Goal: Task Accomplishment & Management: Complete application form

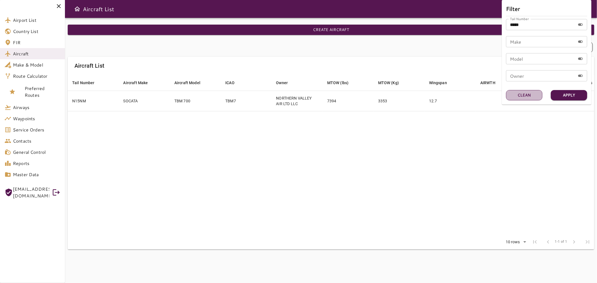
click at [532, 93] on button "Clean" at bounding box center [524, 95] width 36 height 10
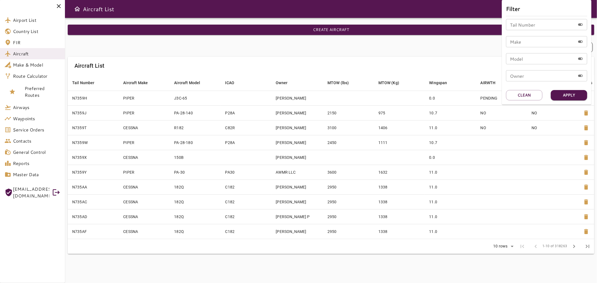
click at [38, 128] on div at bounding box center [298, 141] width 597 height 283
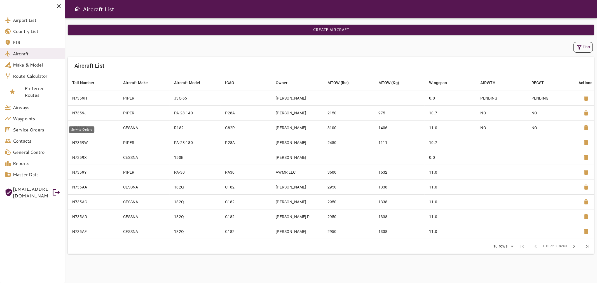
click at [38, 128] on span "Service Orders" at bounding box center [37, 130] width 48 height 7
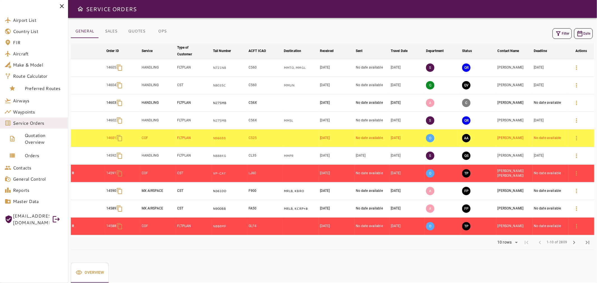
click at [62, 6] on icon at bounding box center [62, 6] width 4 height 4
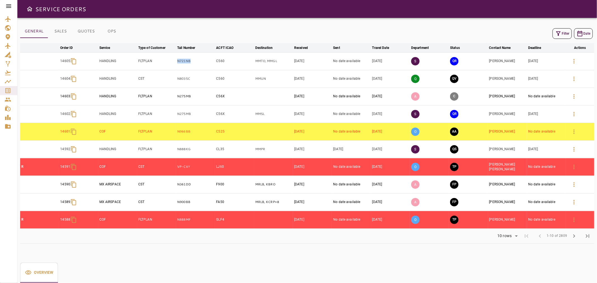
drag, startPoint x: 196, startPoint y: 62, endPoint x: 172, endPoint y: 63, distance: 24.4
click at [172, 63] on tr "14605 HANDLING FLTPLAN N721NB C560 MMTO, MMGL Sep 22, 2025 No date available Se…" at bounding box center [307, 61] width 574 height 18
copy tr "N721NB"
click at [561, 34] on icon "button" at bounding box center [558, 33] width 7 height 7
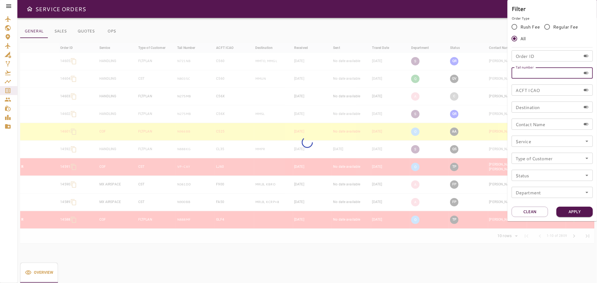
click at [534, 75] on input "Tail number" at bounding box center [546, 72] width 69 height 11
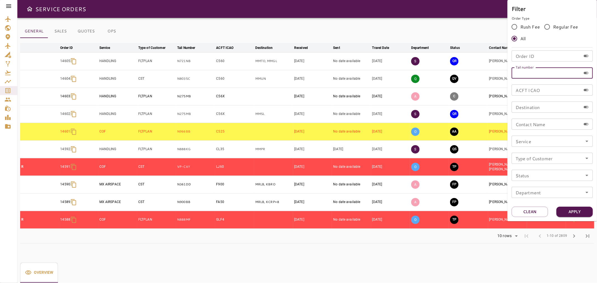
paste input "******"
click at [528, 74] on input "******" at bounding box center [546, 72] width 69 height 11
type input "******"
click at [587, 212] on button "Apply" at bounding box center [575, 212] width 36 height 10
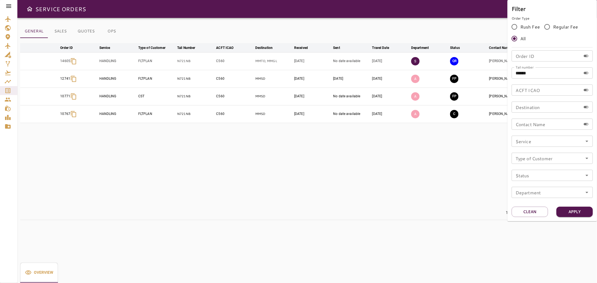
click at [463, 34] on div at bounding box center [298, 141] width 597 height 283
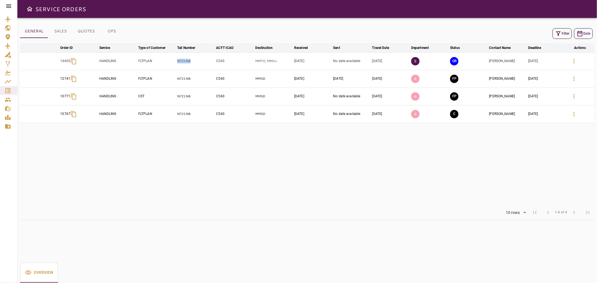
drag, startPoint x: 198, startPoint y: 61, endPoint x: 171, endPoint y: 62, distance: 26.6
click at [171, 62] on tr "14605 HANDLING FLTPLAN N721NB C560 MMTO, MMGL Sep 22, 2025 No date available Se…" at bounding box center [307, 61] width 574 height 18
copy tr "N721NB"
click at [572, 62] on icon "button" at bounding box center [574, 61] width 7 height 7
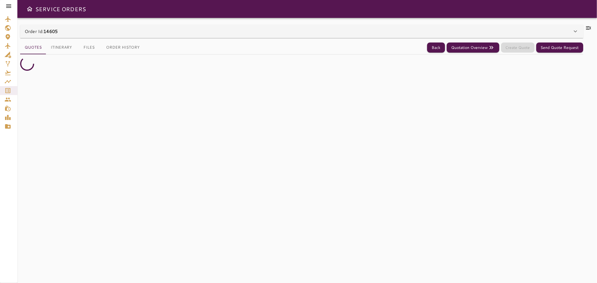
click at [590, 29] on icon at bounding box center [588, 27] width 5 height 3
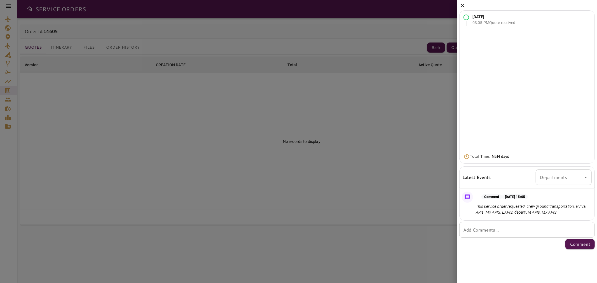
click at [461, 6] on icon at bounding box center [463, 5] width 7 height 7
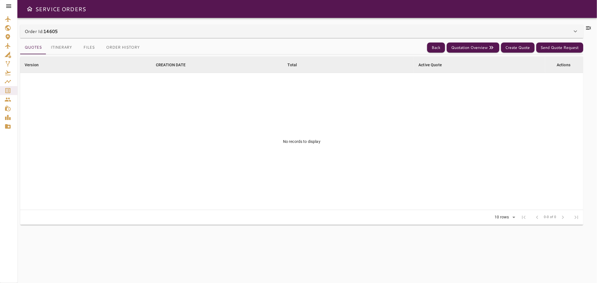
click at [59, 48] on button "Itinerary" at bounding box center [61, 47] width 30 height 13
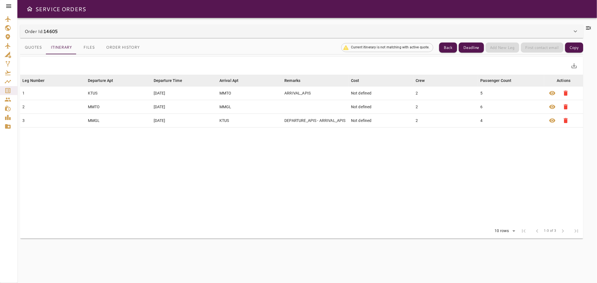
click at [85, 32] on div "Order Id: 14605" at bounding box center [299, 31] width 548 height 7
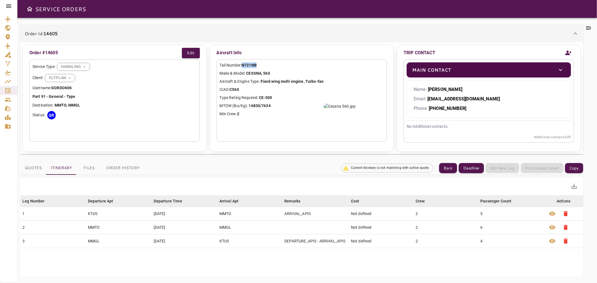
drag, startPoint x: 255, startPoint y: 65, endPoint x: 244, endPoint y: 66, distance: 11.3
click at [244, 66] on p "Tail Number: N721NB" at bounding box center [302, 65] width 164 height 6
copy b "C560"
drag, startPoint x: 243, startPoint y: 88, endPoint x: 231, endPoint y: 91, distance: 12.8
click at [231, 91] on p "ICAO: C560" at bounding box center [302, 90] width 164 height 6
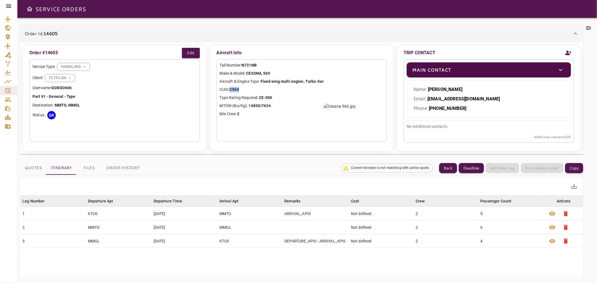
click at [445, 174] on div "Quotes Itinerary Files Order History Current itinerary is not matching with act…" at bounding box center [301, 169] width 563 height 14
click at [454, 167] on button "Back" at bounding box center [448, 168] width 18 height 10
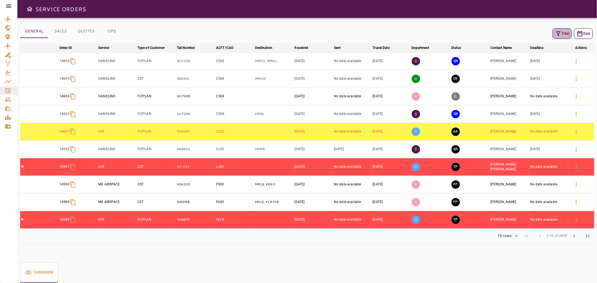
click at [559, 30] on icon "button" at bounding box center [558, 33] width 7 height 7
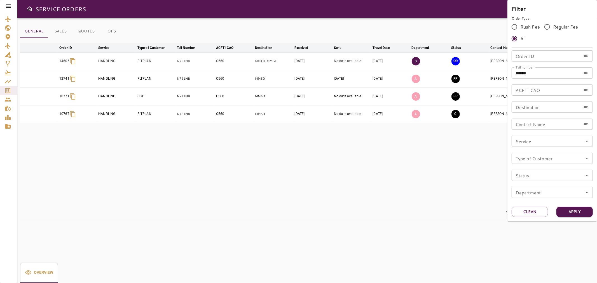
click at [467, 27] on div at bounding box center [298, 141] width 597 height 283
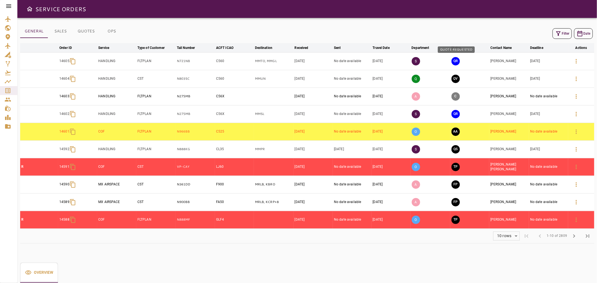
click at [459, 60] on button "QR" at bounding box center [456, 61] width 8 height 8
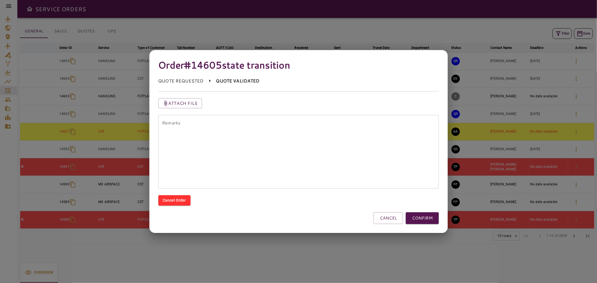
click at [390, 149] on textarea "Remarks" at bounding box center [298, 152] width 273 height 64
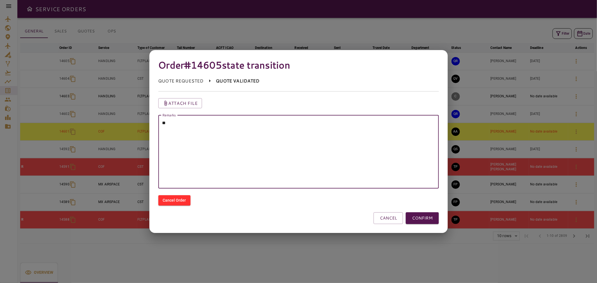
type textarea "*"
paste textarea "********"
click at [207, 124] on textarea "**********" at bounding box center [298, 152] width 273 height 64
click at [246, 121] on textarea "**********" at bounding box center [298, 152] width 273 height 64
click at [337, 123] on textarea "**********" at bounding box center [298, 152] width 273 height 64
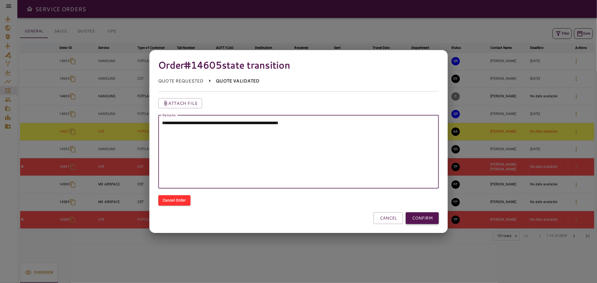
type textarea "**********"
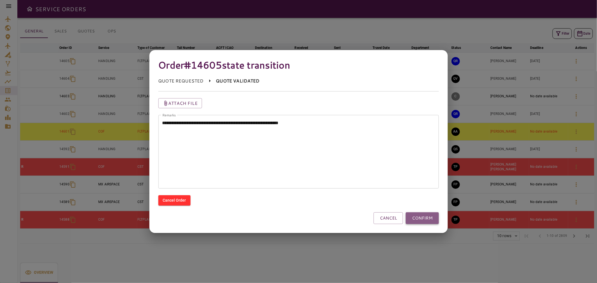
click at [423, 217] on button "CONFIRM" at bounding box center [422, 219] width 33 height 12
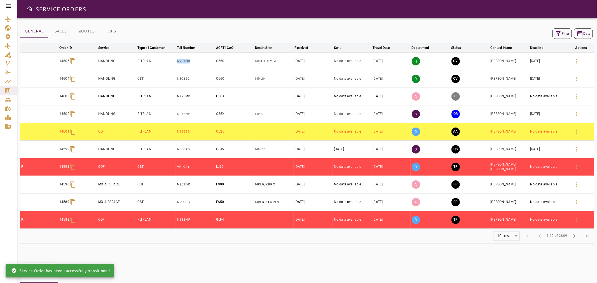
drag, startPoint x: 199, startPoint y: 59, endPoint x: 154, endPoint y: 60, distance: 45.4
click at [154, 60] on tr "14605 HANDLING FLTPLAN N721NB C560 MMTO, MMGL [DATE] No date available [DATE] Q…" at bounding box center [307, 61] width 574 height 18
copy tr "N721NB"
click at [563, 31] on button "Filter" at bounding box center [562, 33] width 19 height 11
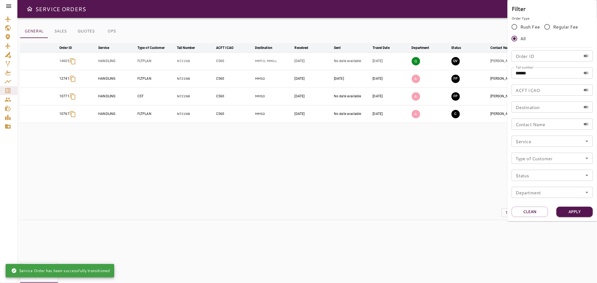
click at [467, 26] on div at bounding box center [298, 141] width 597 height 283
